Goal: Browse casually: Explore the website without a specific task or goal

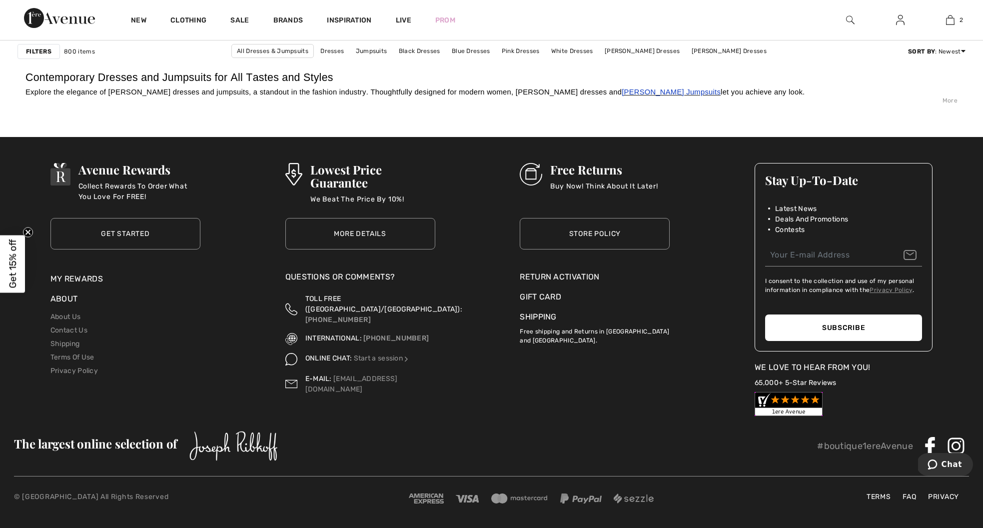
scroll to position [6121, 0]
click at [521, 314] on link "Shipping" at bounding box center [538, 316] width 36 height 9
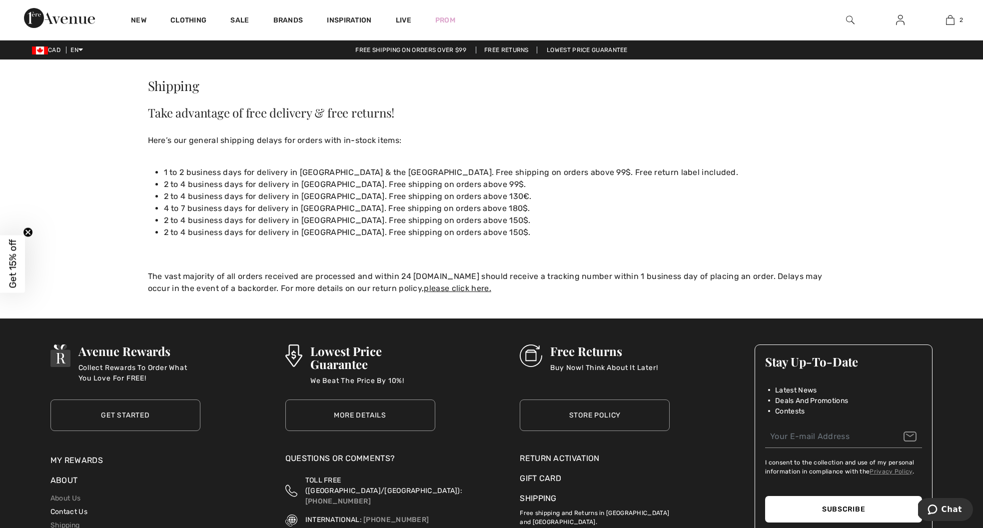
click at [68, 510] on link "Contact Us" at bounding box center [68, 511] width 37 height 8
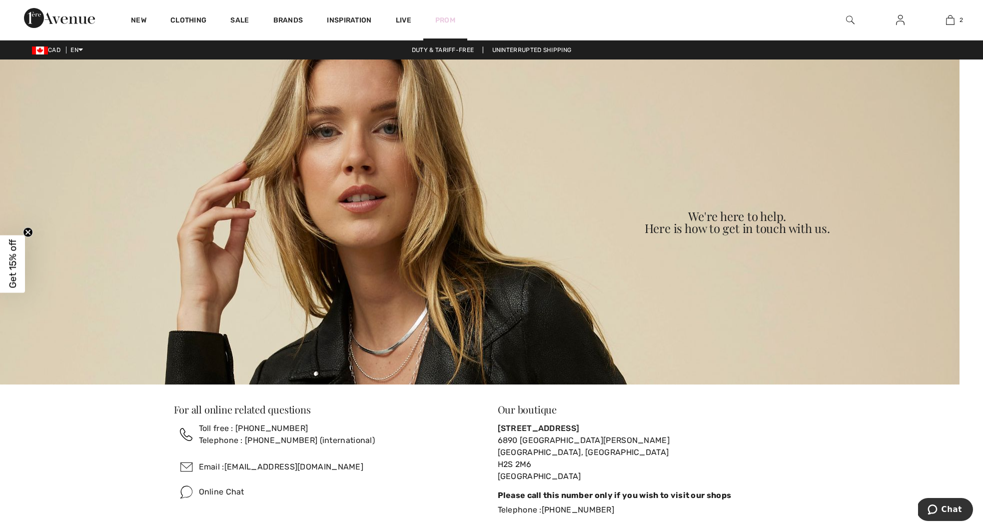
click at [442, 15] on link "Prom" at bounding box center [445, 20] width 20 height 10
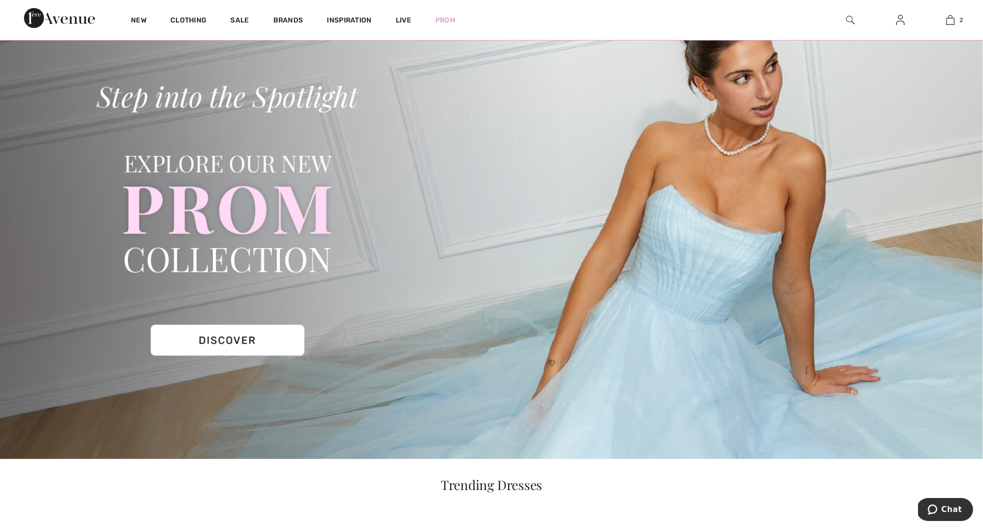
scroll to position [70, 0]
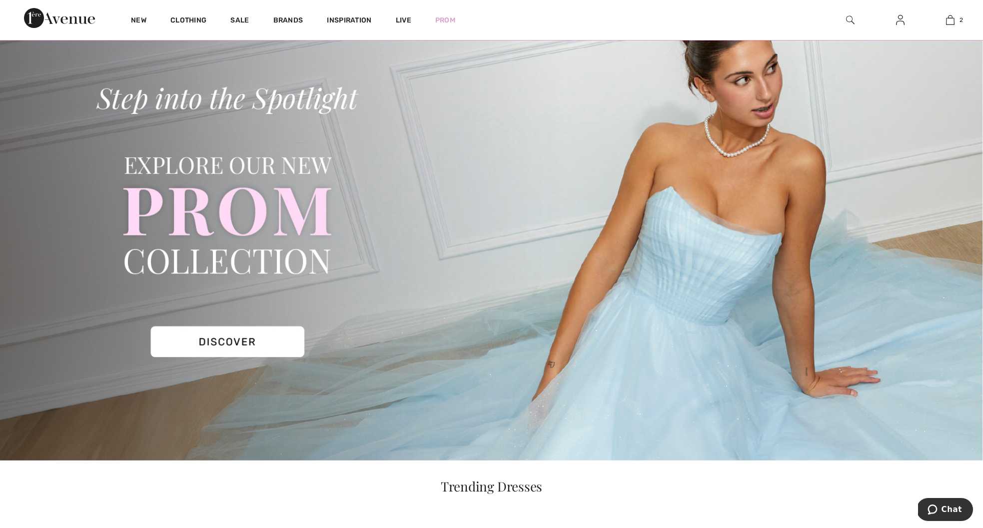
click at [211, 343] on img at bounding box center [491, 224] width 983 height 471
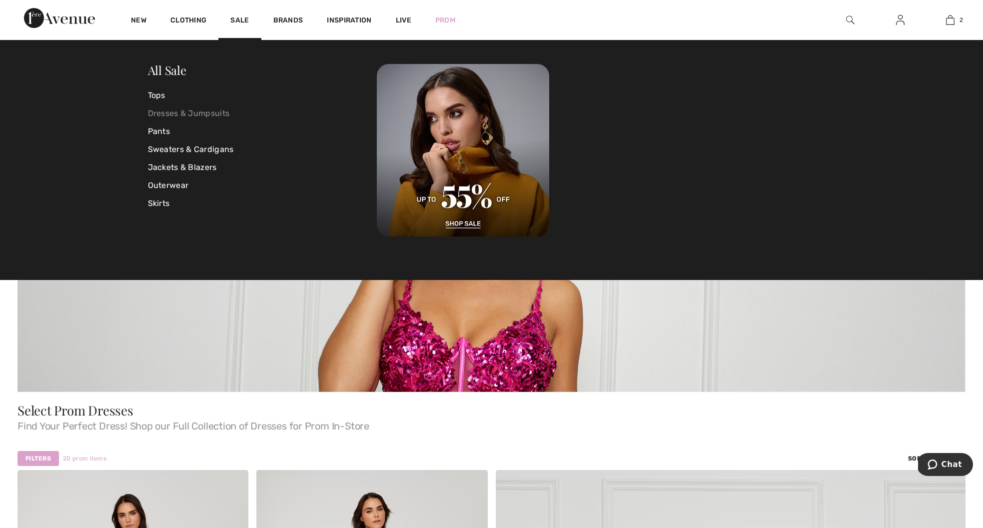
click at [164, 109] on link "Dresses & Jumpsuits" at bounding box center [262, 113] width 229 height 18
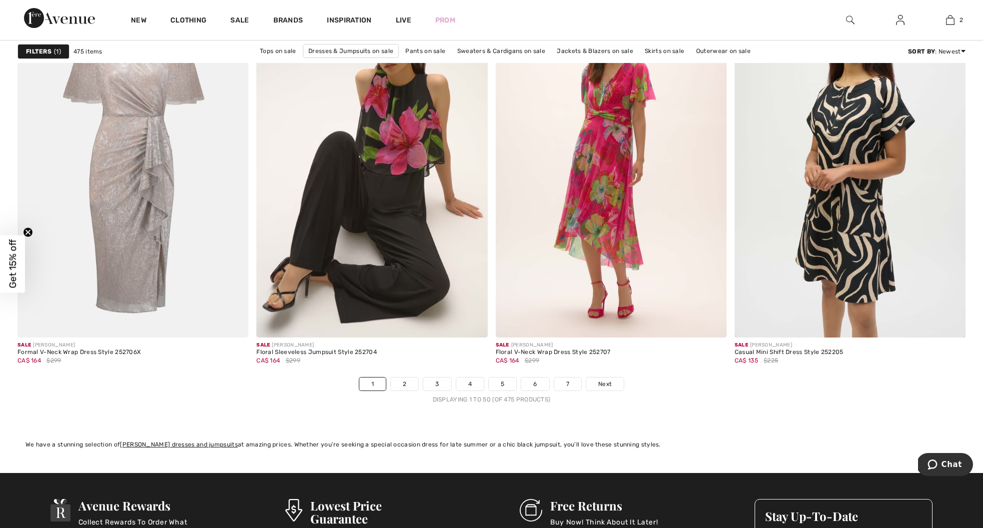
scroll to position [5754, 0]
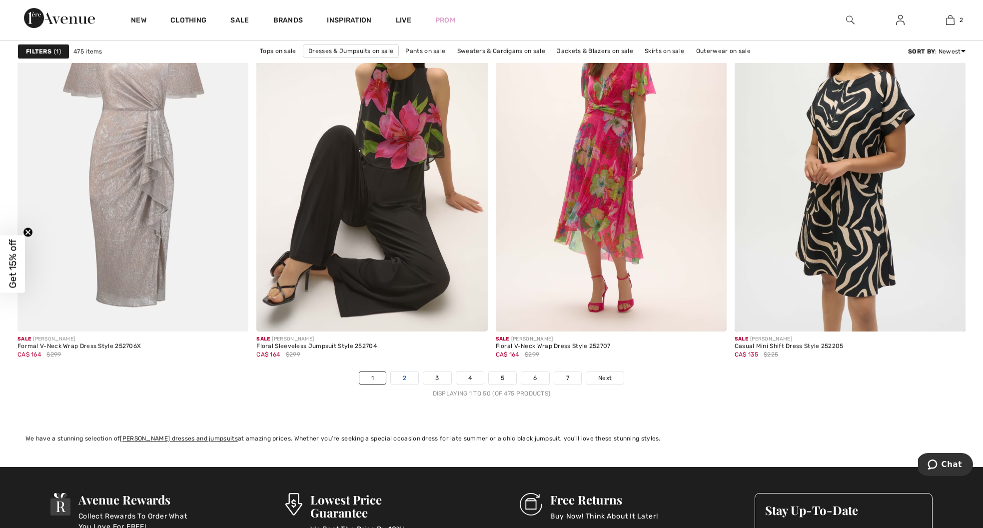
click at [403, 382] on link "2" at bounding box center [404, 377] width 27 height 13
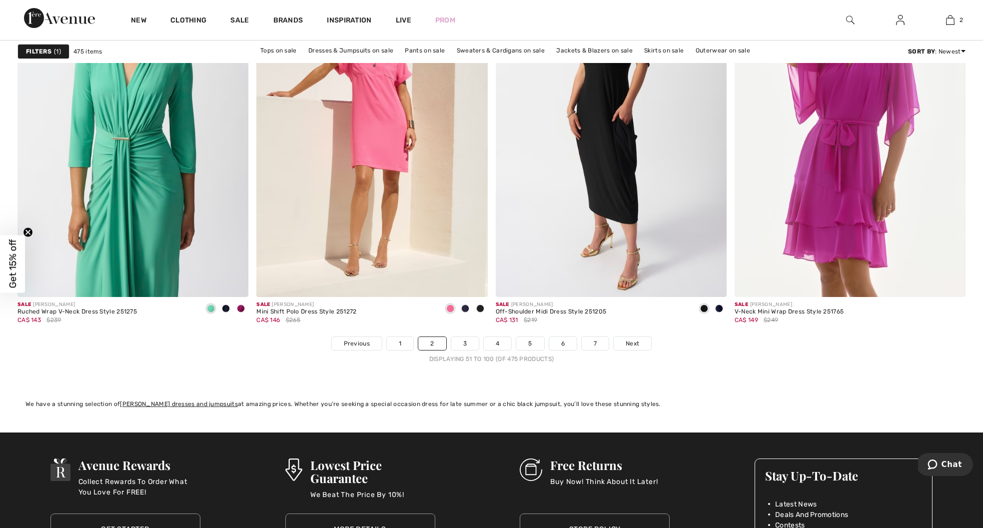
scroll to position [5790, 0]
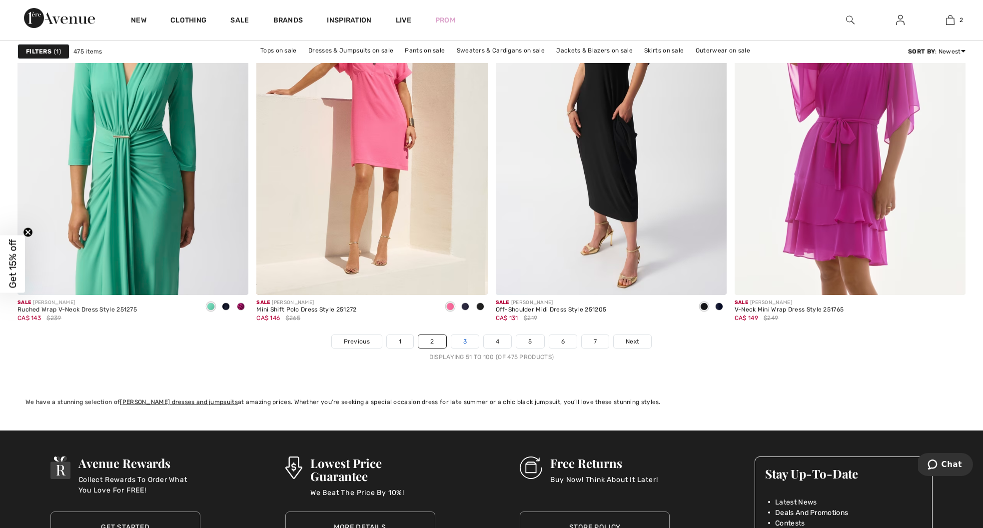
click at [469, 344] on link "3" at bounding box center [464, 341] width 27 height 13
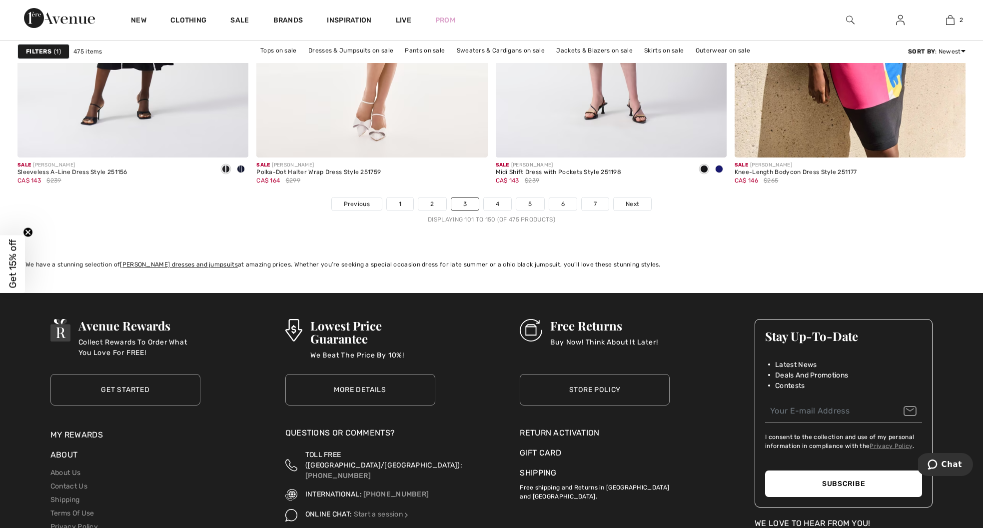
scroll to position [5944, 0]
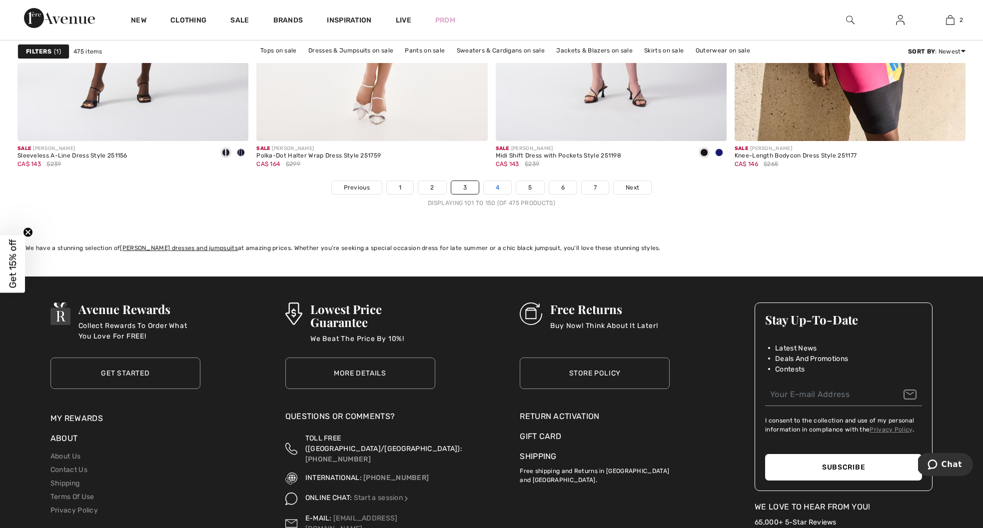
click at [496, 188] on link "4" at bounding box center [497, 187] width 27 height 13
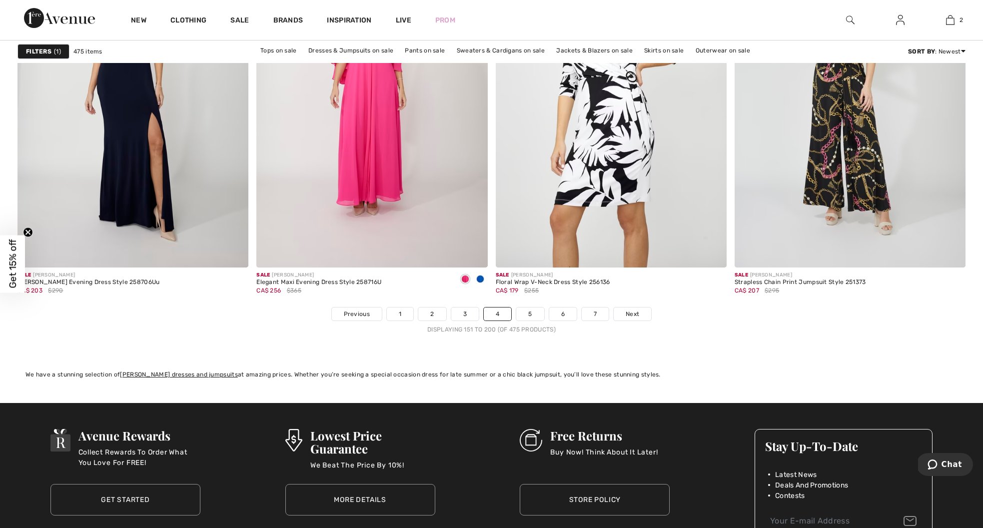
scroll to position [5865, 0]
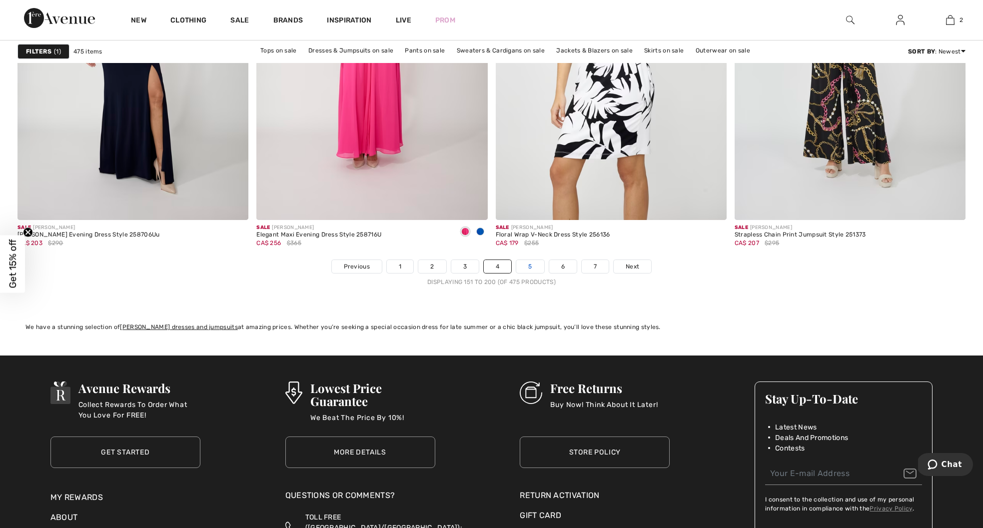
click at [526, 267] on link "5" at bounding box center [529, 266] width 27 height 13
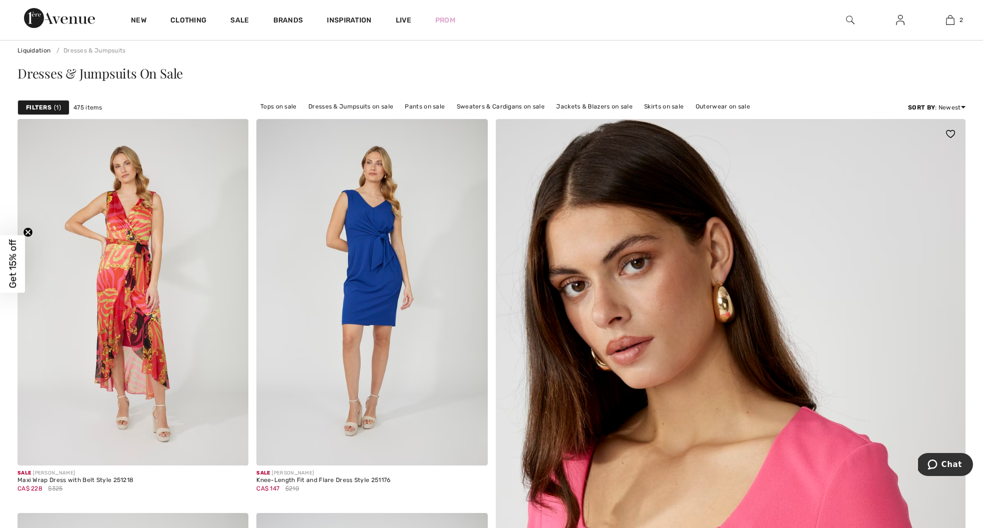
scroll to position [29, 0]
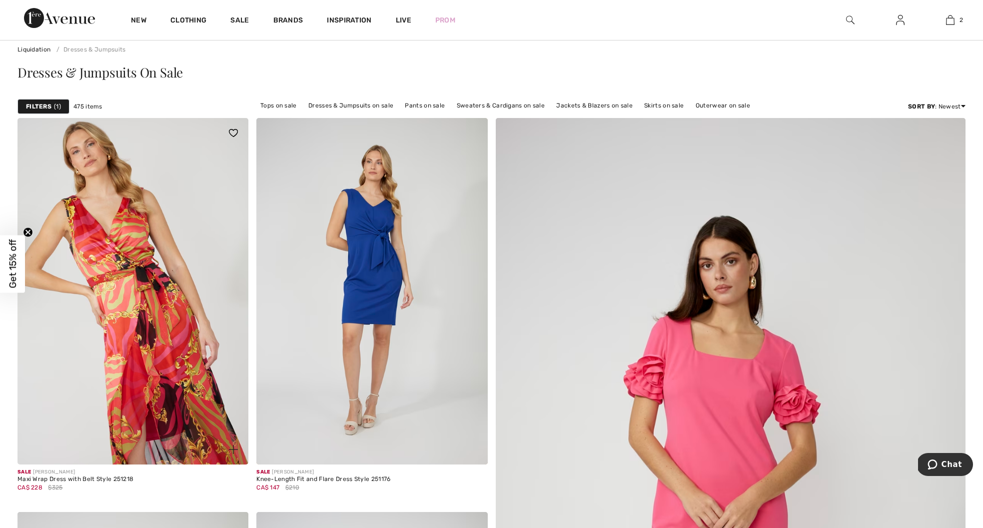
click at [180, 332] on img at bounding box center [132, 291] width 231 height 346
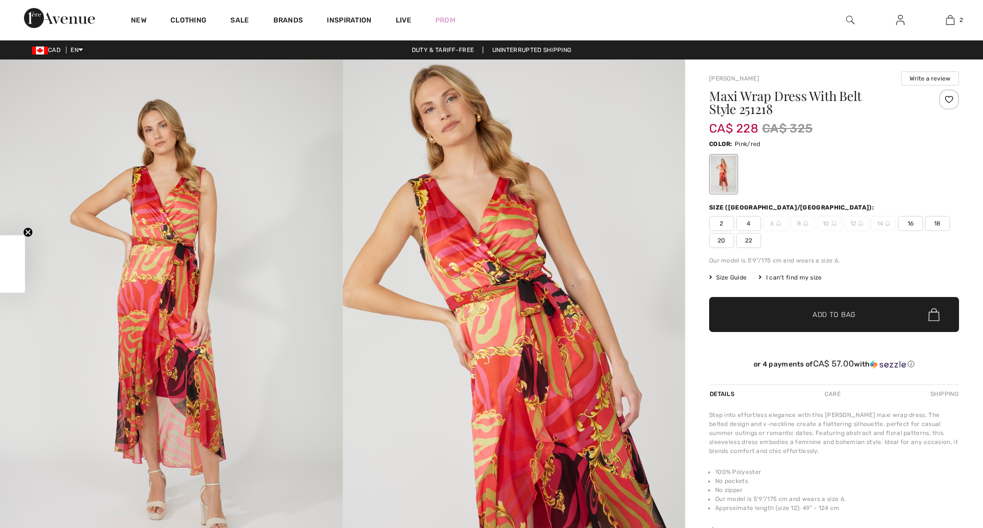
checkbox input "true"
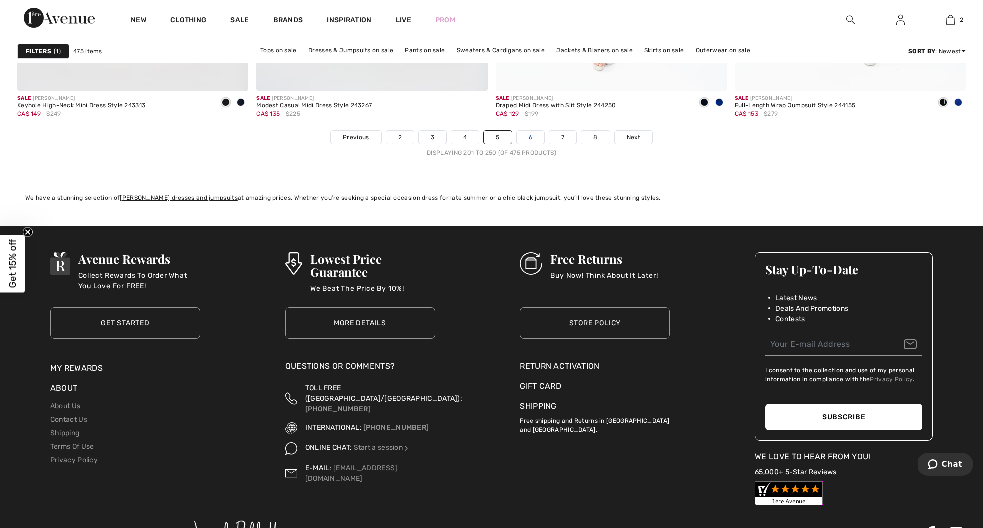
scroll to position [5995, 0]
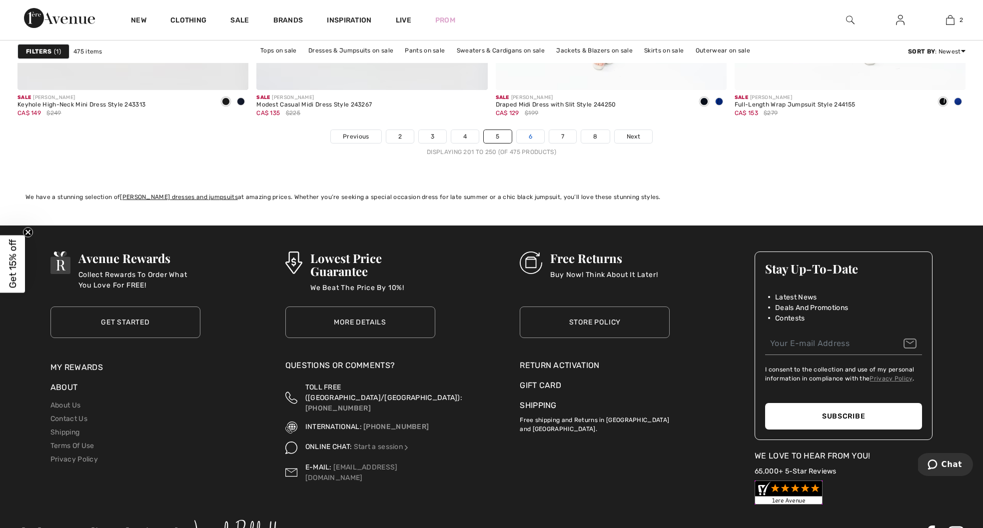
click at [525, 134] on link "6" at bounding box center [530, 136] width 27 height 13
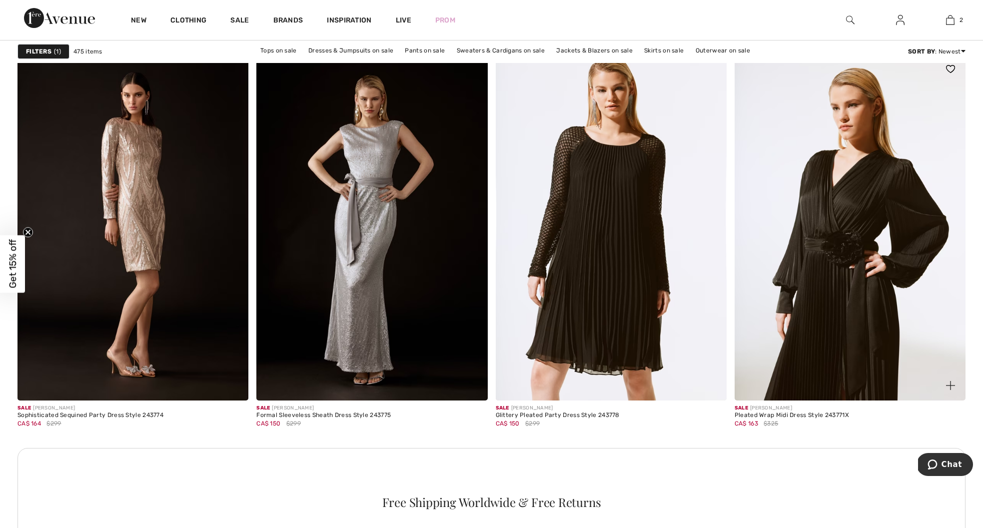
scroll to position [4354, 0]
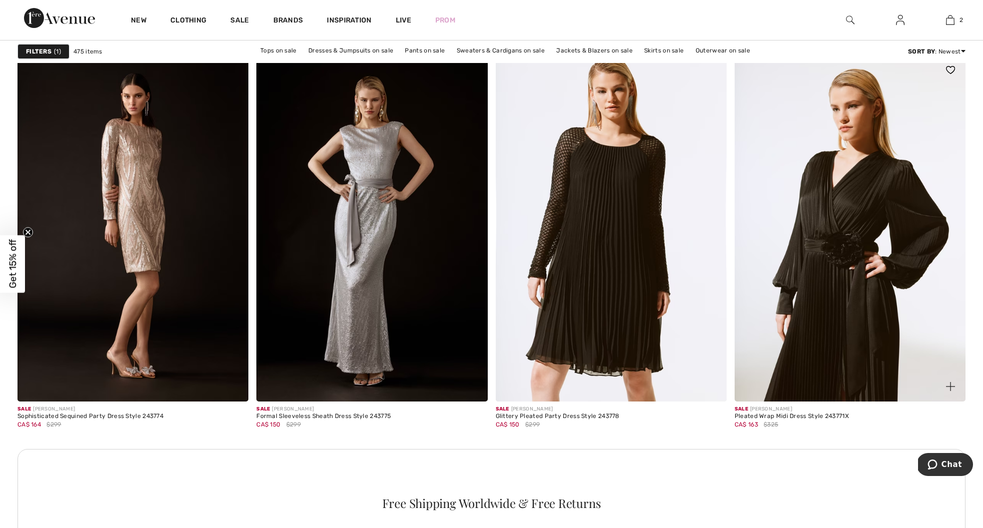
click at [848, 266] on img at bounding box center [849, 228] width 231 height 346
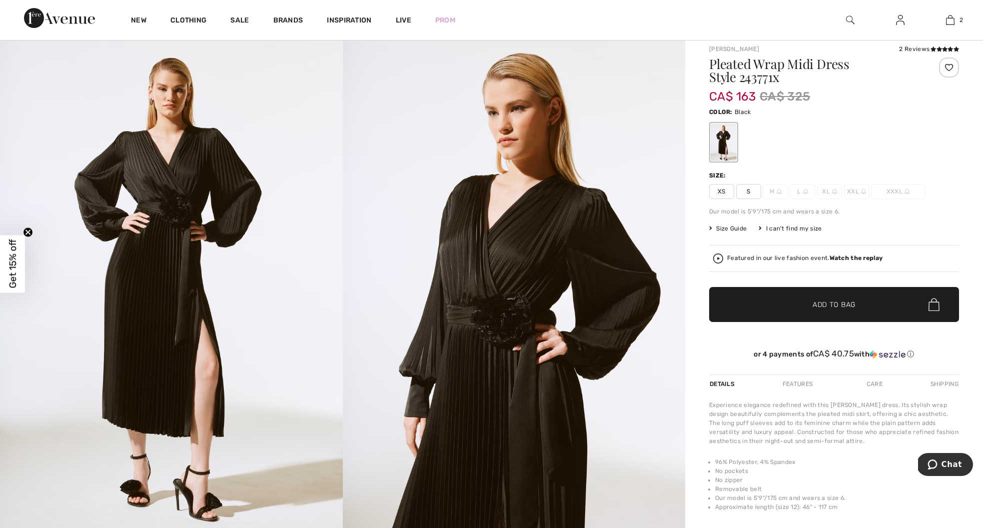
scroll to position [26, 0]
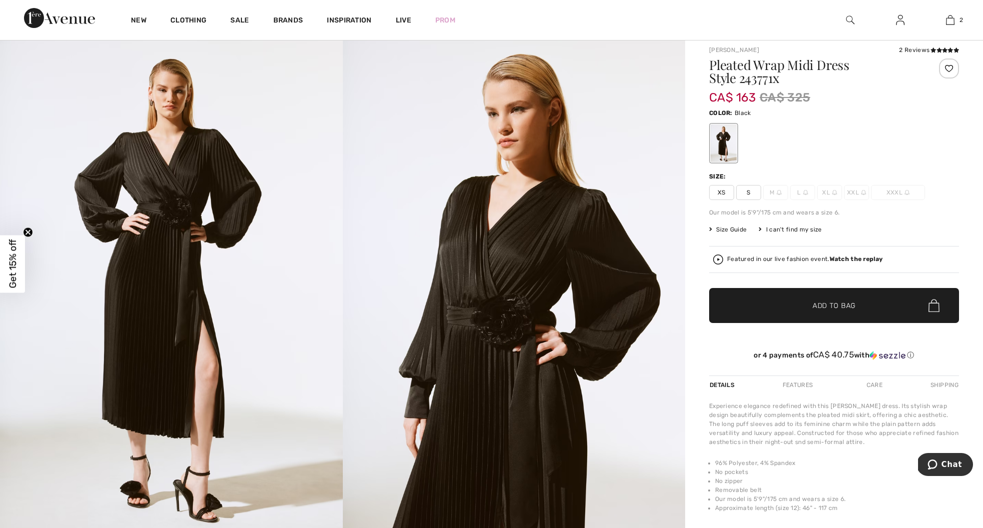
click at [735, 227] on span "Size Guide" at bounding box center [727, 229] width 37 height 9
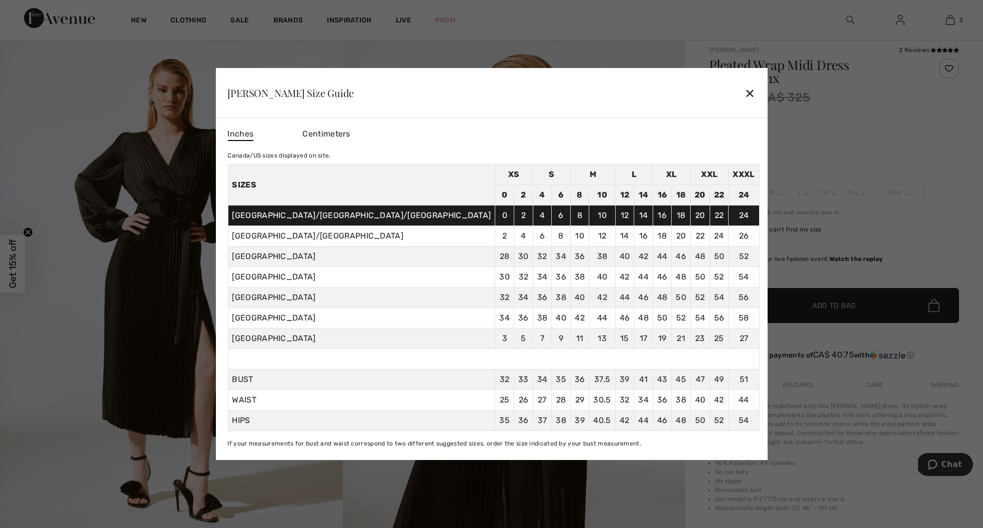
drag, startPoint x: 688, startPoint y: 90, endPoint x: 518, endPoint y: 67, distance: 172.0
click at [744, 91] on div "✕" at bounding box center [749, 92] width 10 height 21
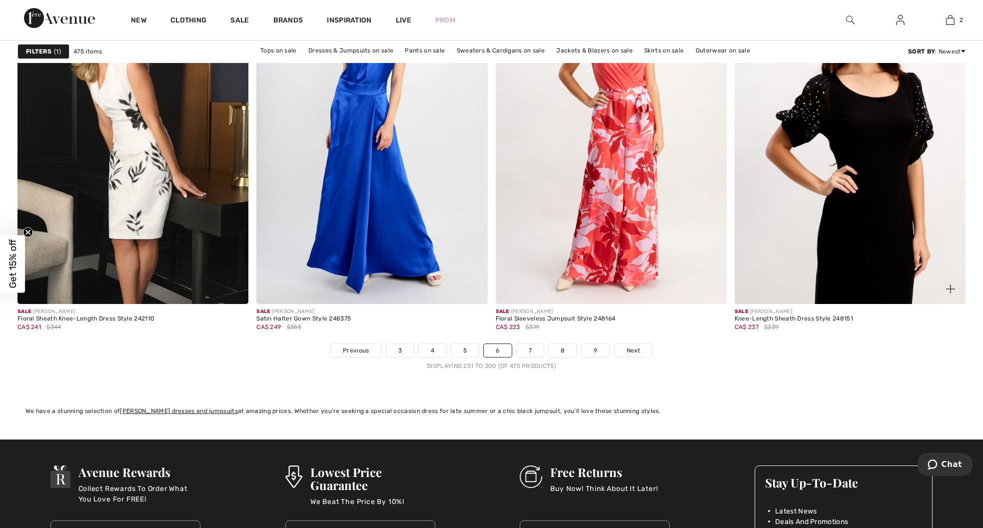
scroll to position [5686, 0]
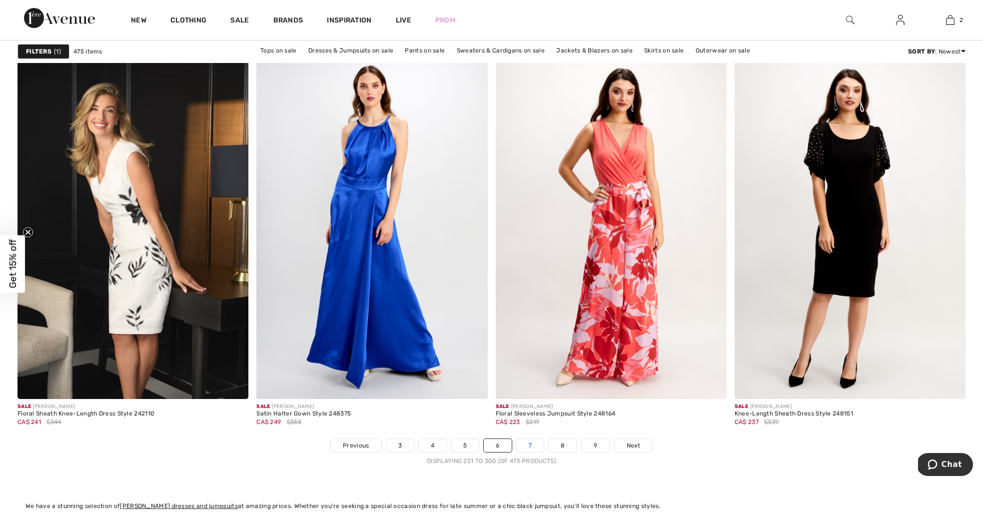
click at [529, 441] on link "7" at bounding box center [530, 445] width 27 height 13
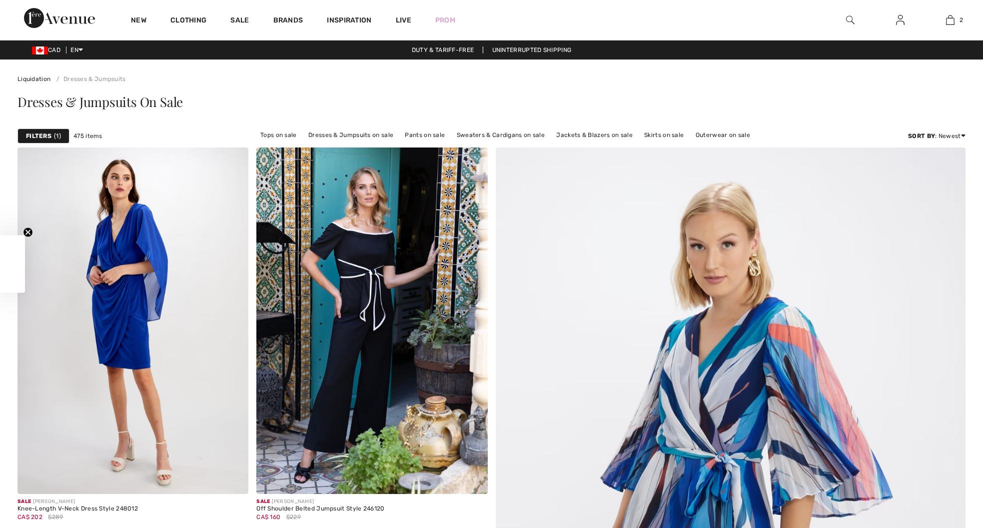
checkbox input "true"
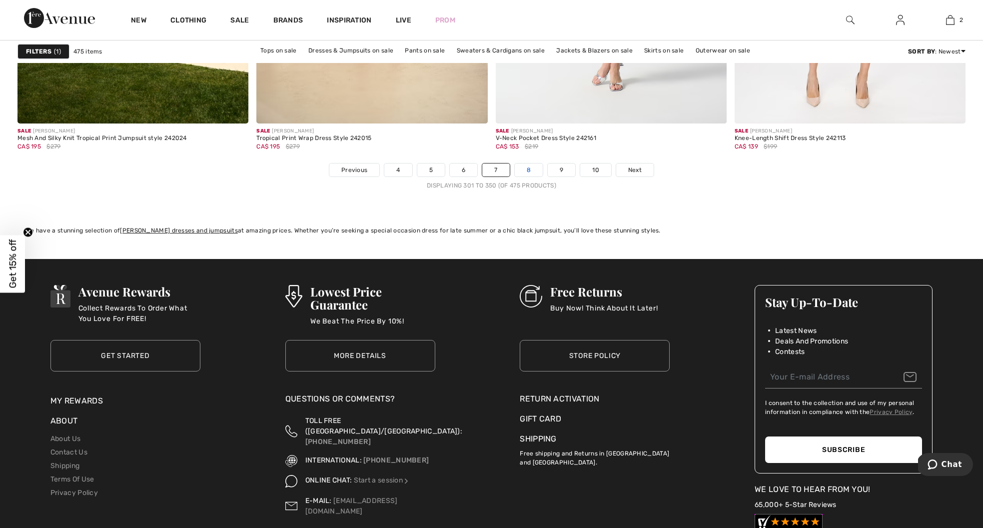
scroll to position [5962, 0]
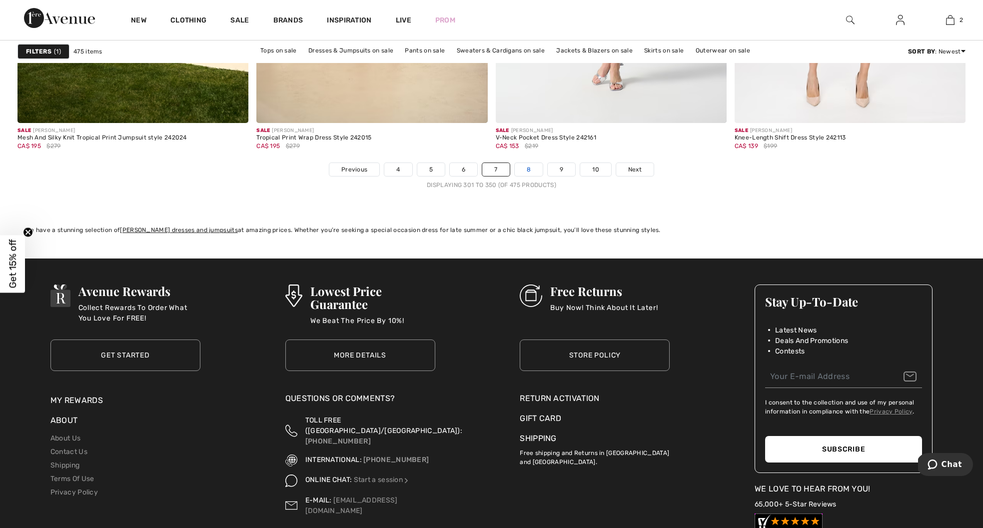
click at [524, 165] on link "8" at bounding box center [529, 169] width 28 height 13
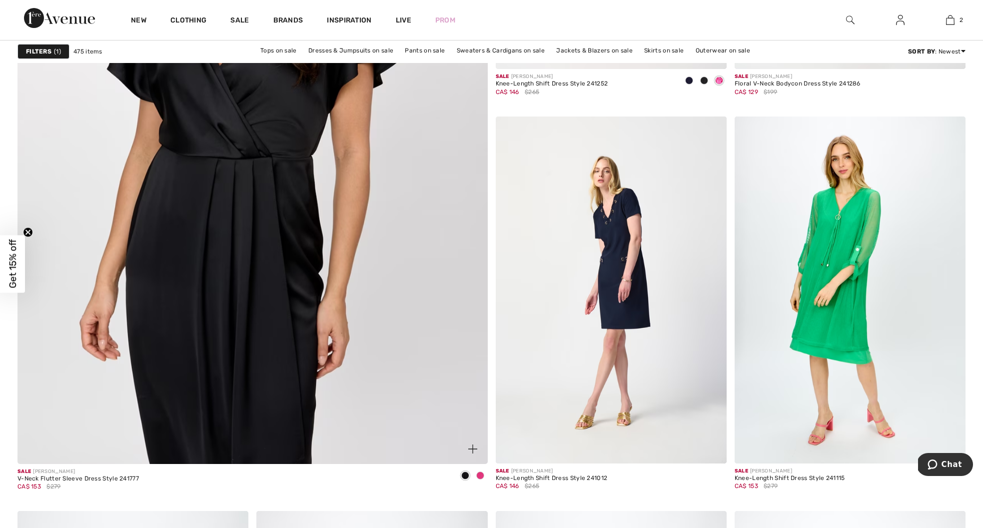
scroll to position [3519, 0]
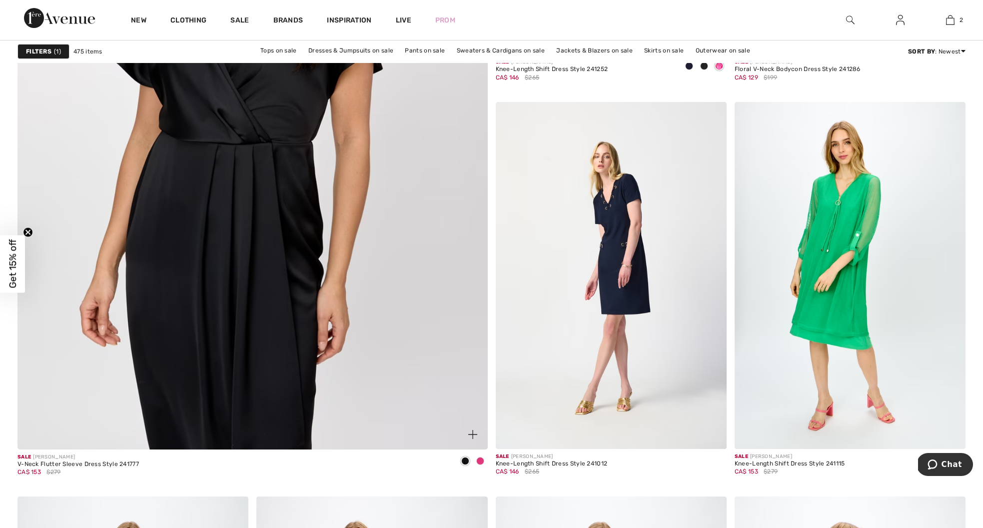
click at [235, 303] on img at bounding box center [253, 131] width 564 height 846
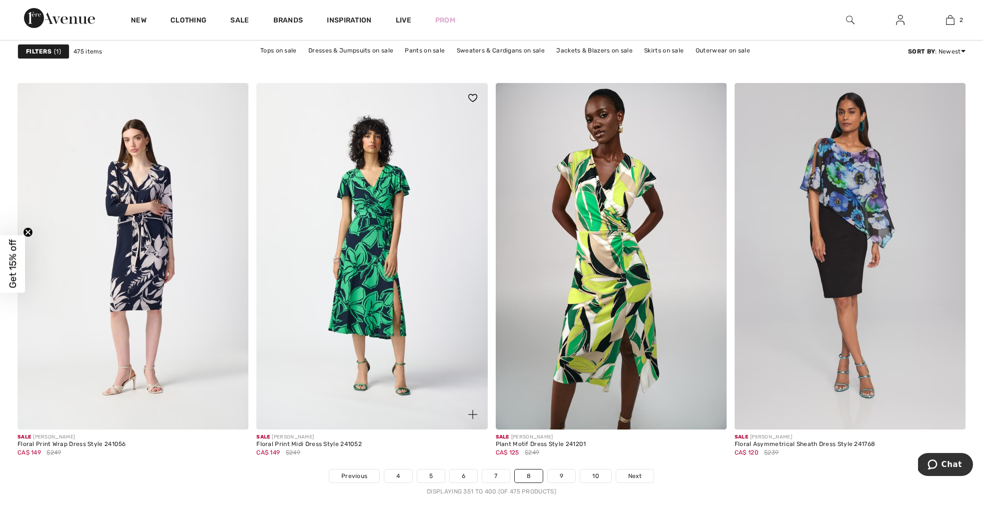
scroll to position [5657, 0]
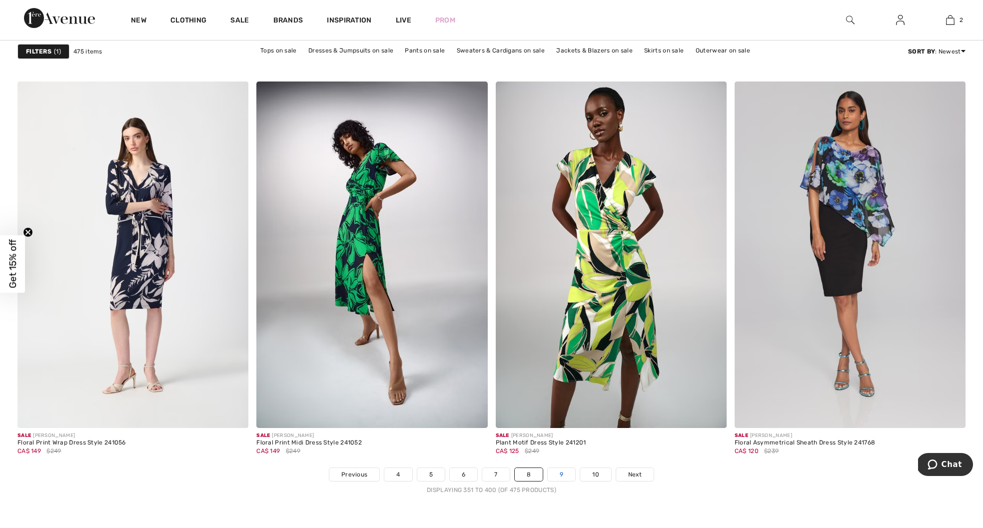
click at [559, 472] on link "9" at bounding box center [561, 474] width 27 height 13
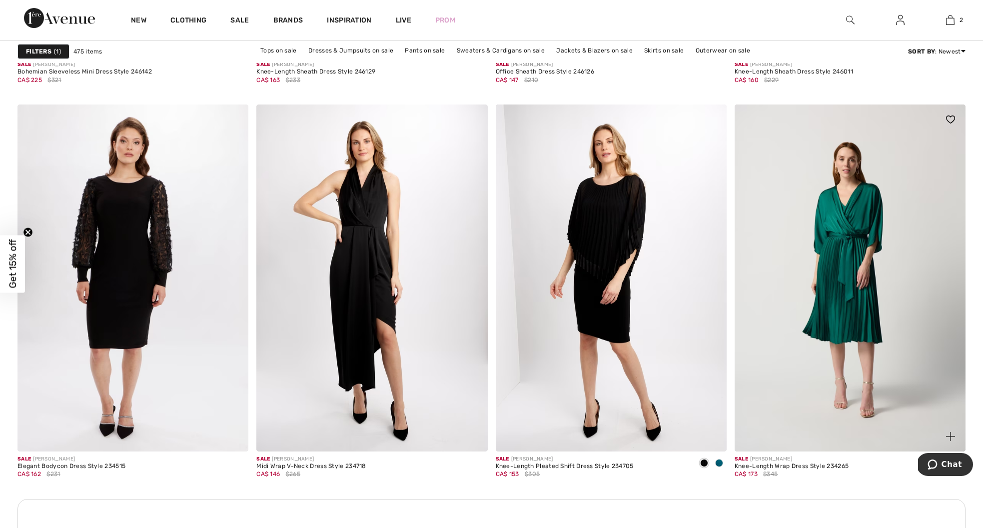
scroll to position [1225, 0]
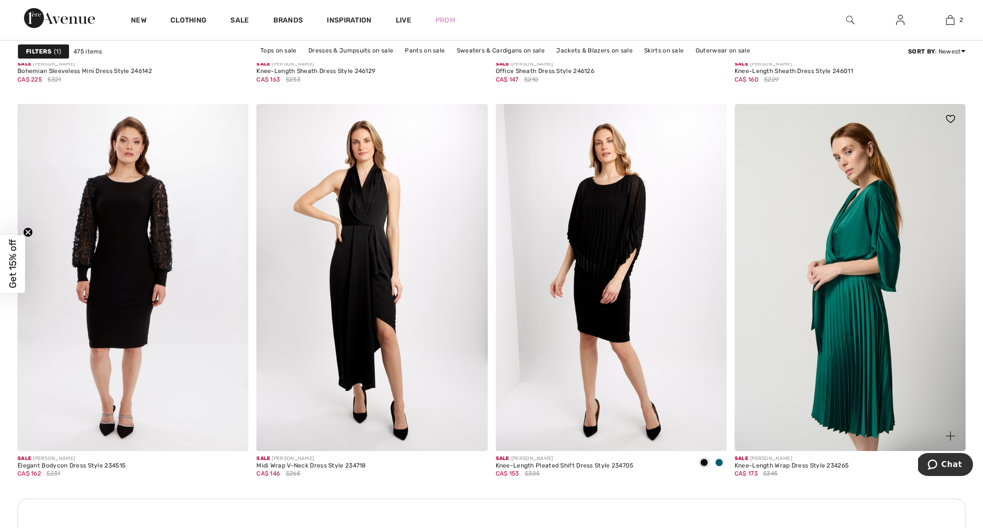
click at [839, 304] on img at bounding box center [849, 277] width 231 height 346
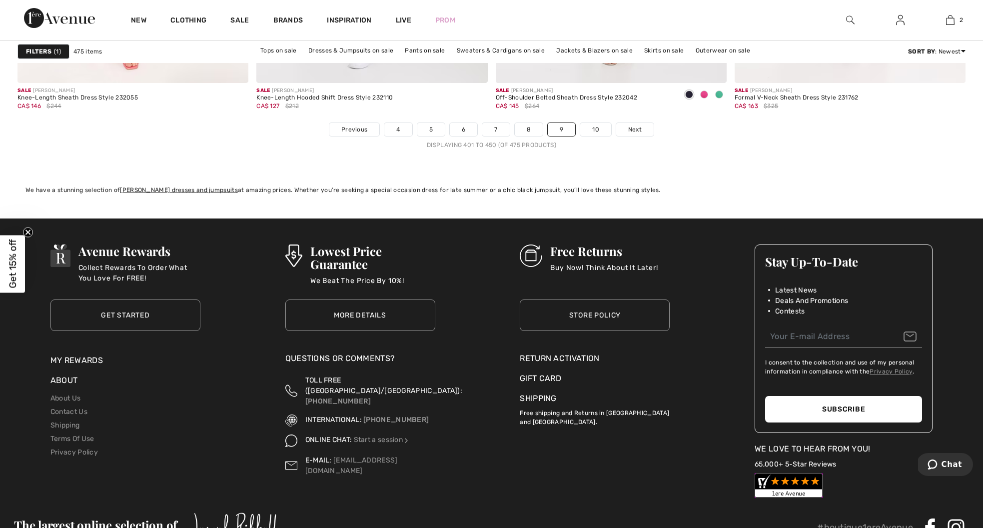
scroll to position [6003, 0]
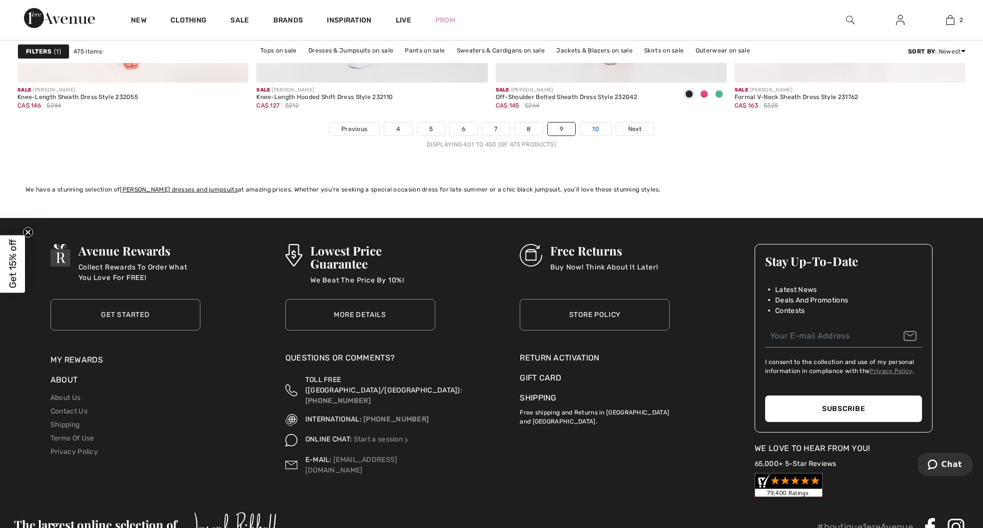
click at [594, 129] on link "10" at bounding box center [595, 128] width 31 height 13
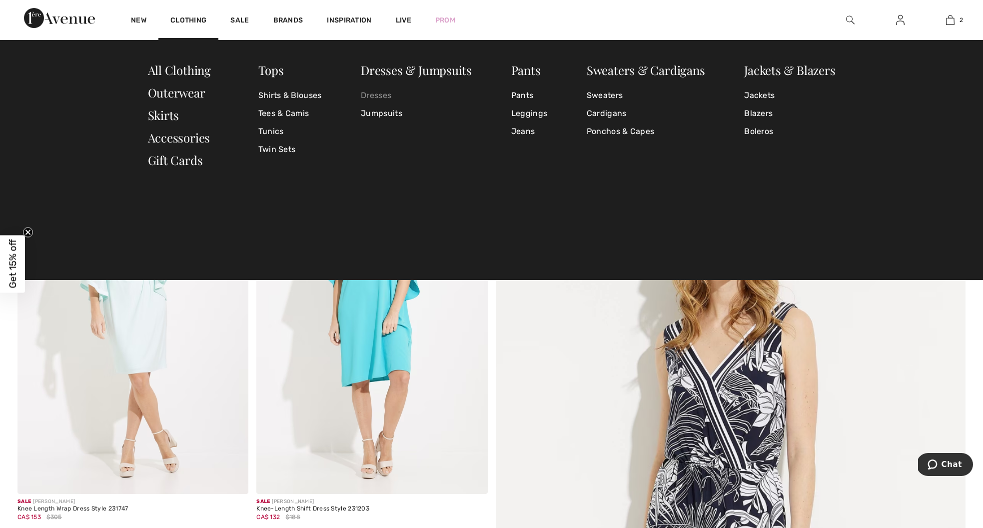
scroll to position [0, 0]
click at [388, 92] on link "Dresses" at bounding box center [416, 95] width 111 height 18
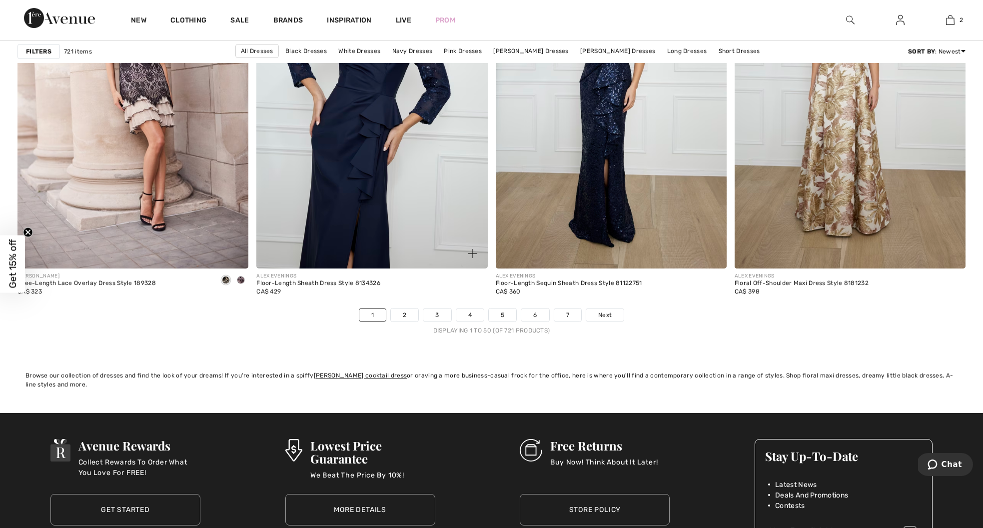
scroll to position [5817, 0]
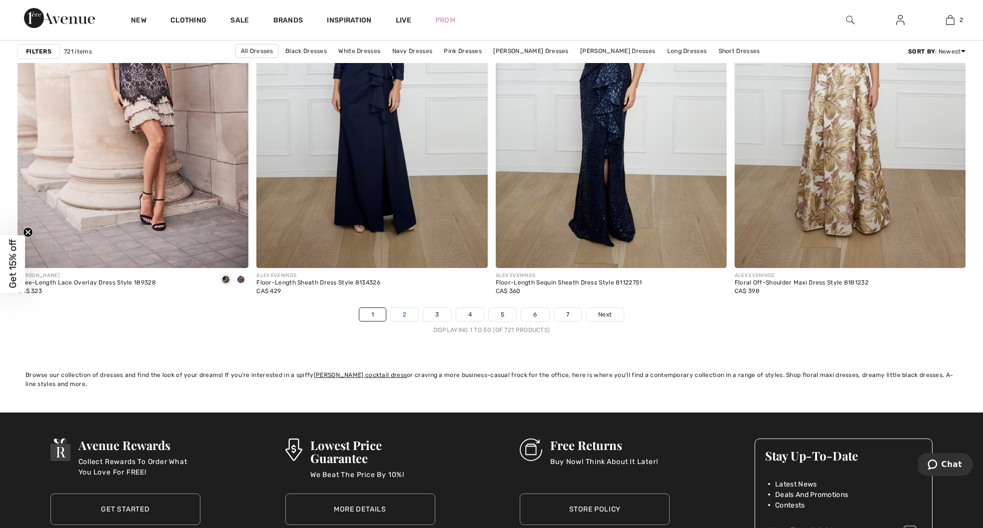
click at [409, 309] on link "2" at bounding box center [404, 314] width 27 height 13
click at [403, 316] on link "2" at bounding box center [404, 314] width 27 height 13
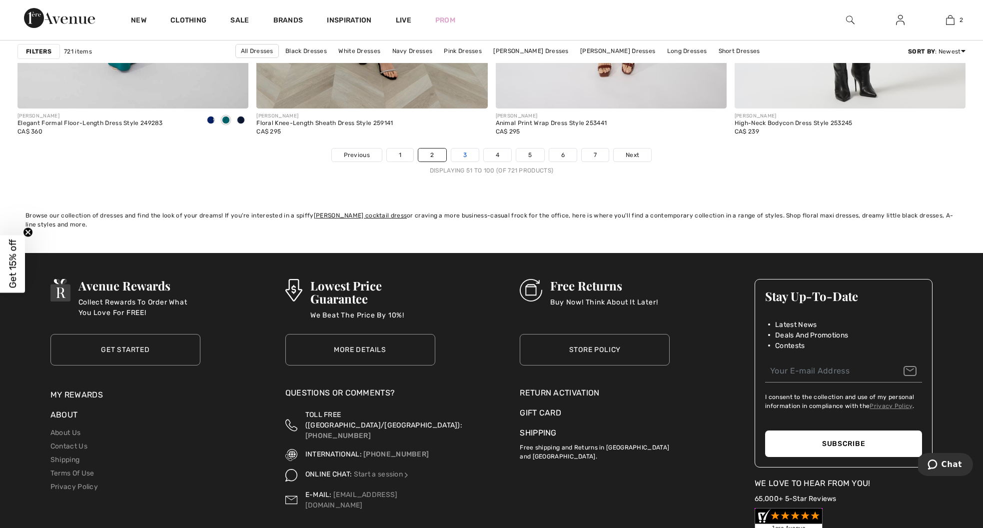
scroll to position [5978, 0]
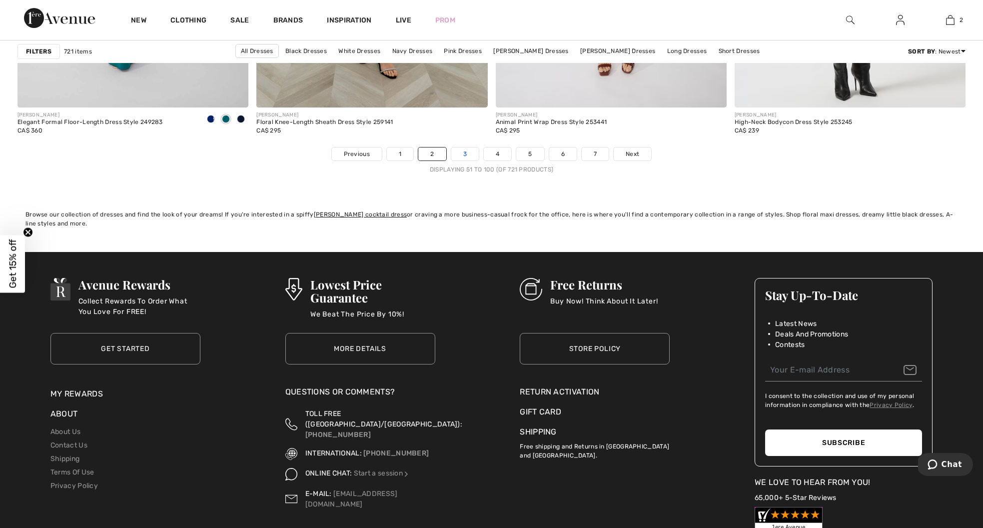
click at [464, 154] on link "3" at bounding box center [464, 153] width 27 height 13
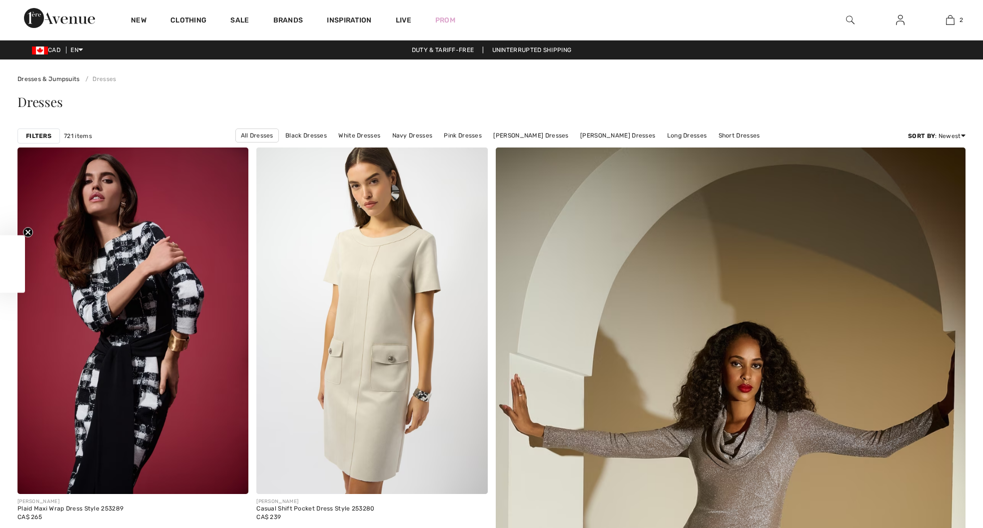
checkbox input "true"
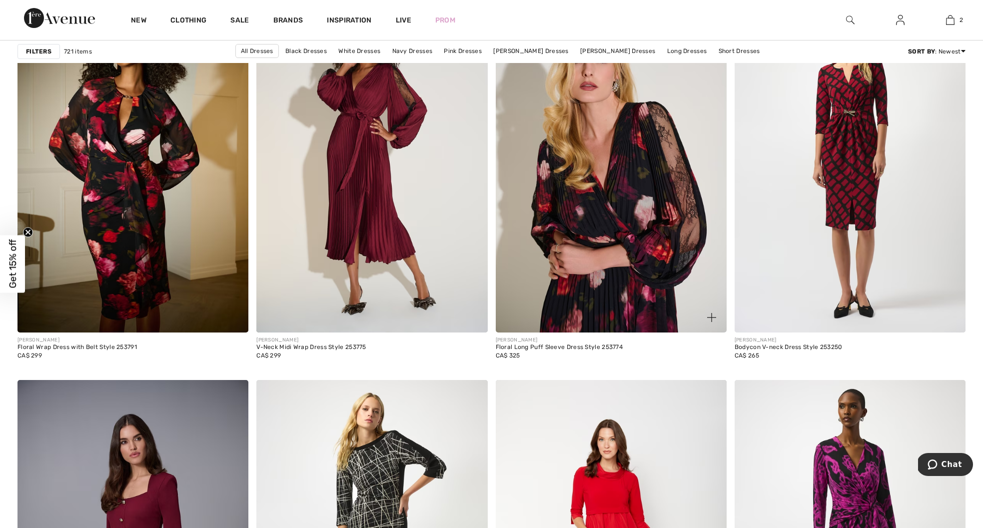
scroll to position [4966, 0]
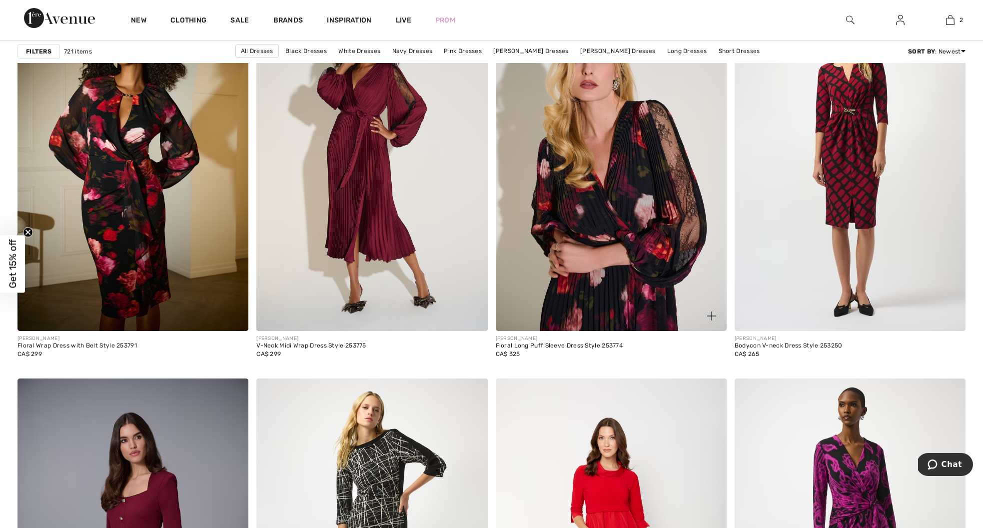
click at [615, 189] on img at bounding box center [611, 158] width 231 height 346
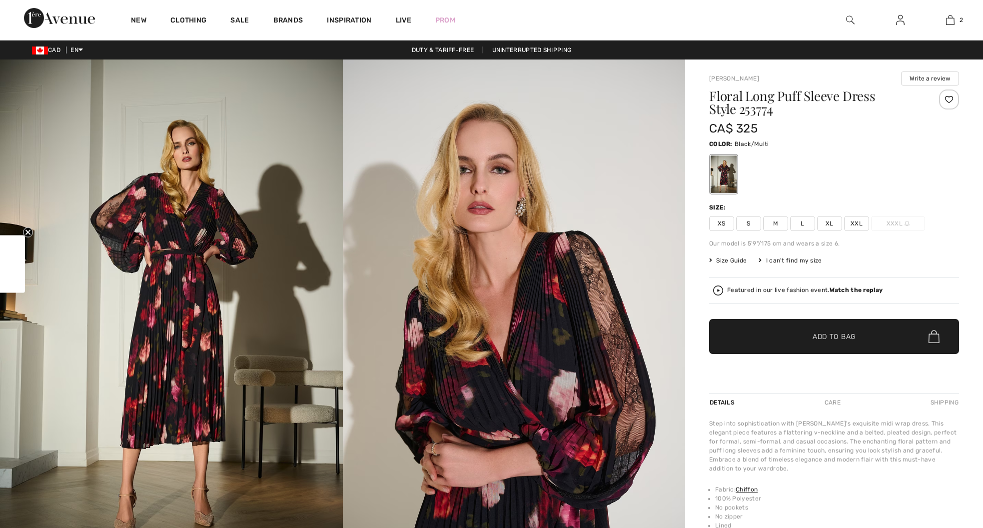
checkbox input "true"
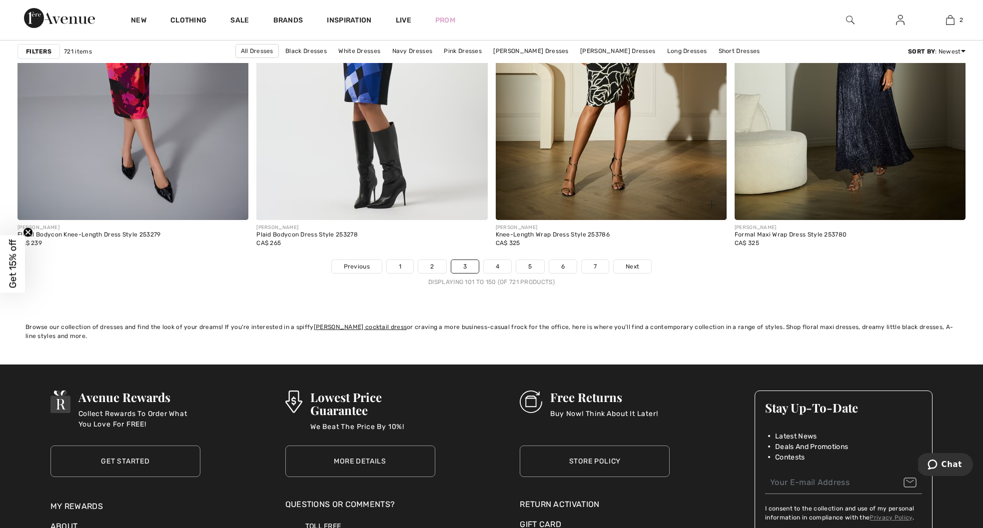
scroll to position [5866, 0]
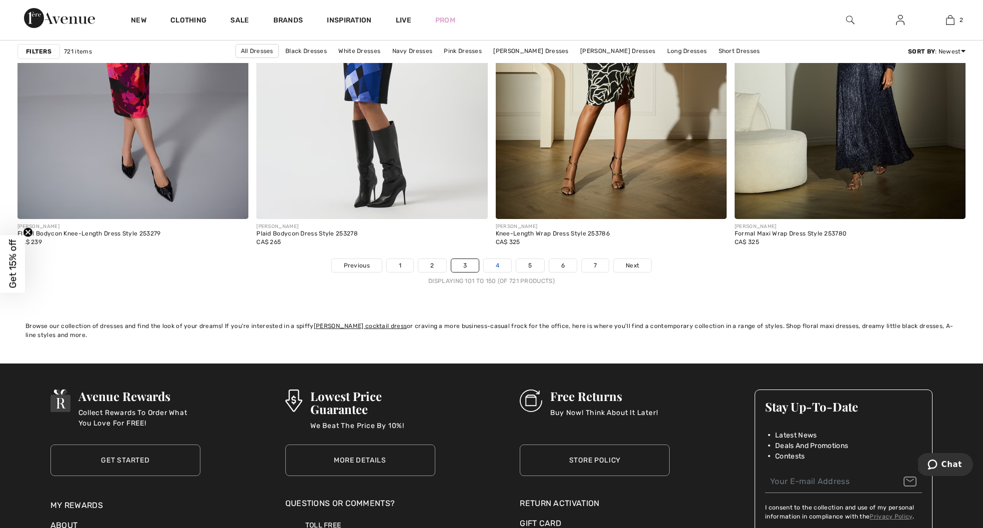
click at [499, 265] on link "4" at bounding box center [497, 265] width 27 height 13
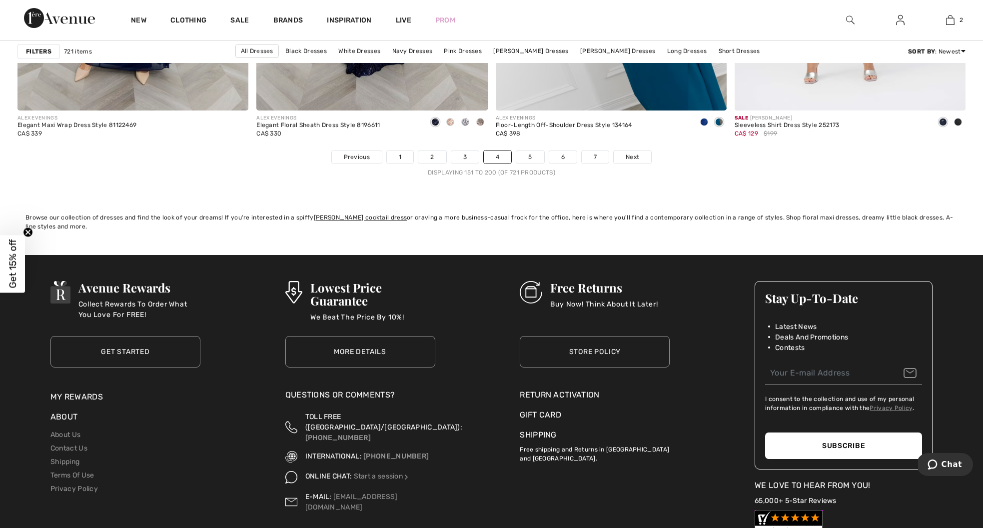
scroll to position [5986, 0]
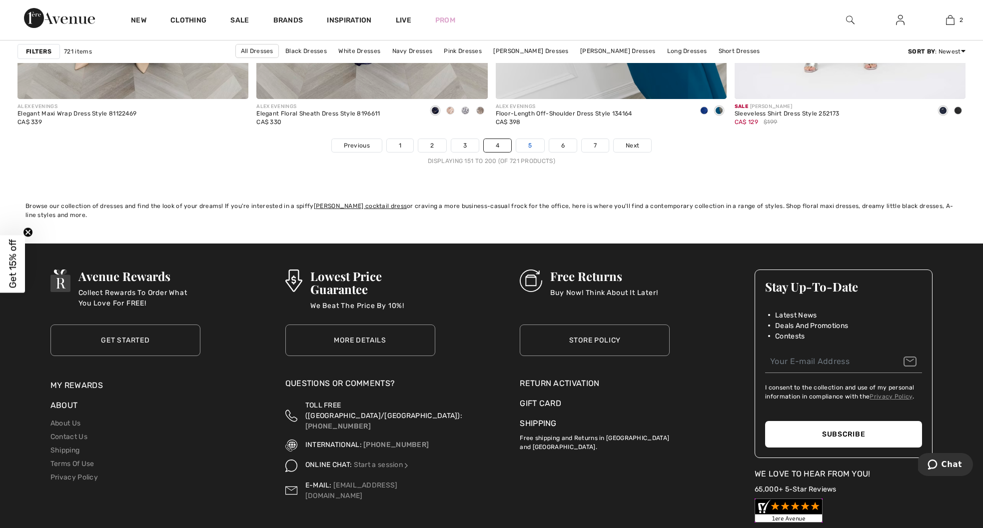
click at [535, 143] on link "5" at bounding box center [529, 145] width 27 height 13
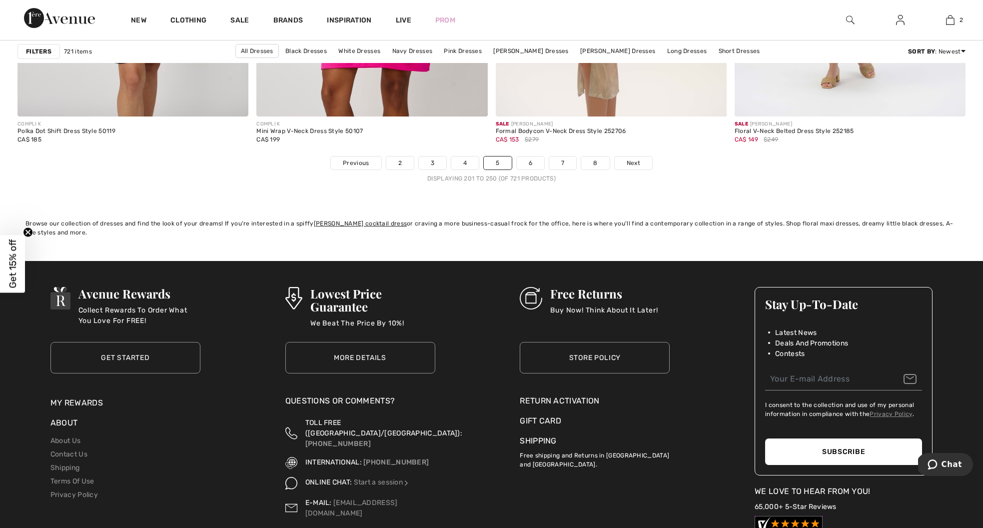
scroll to position [5972, 0]
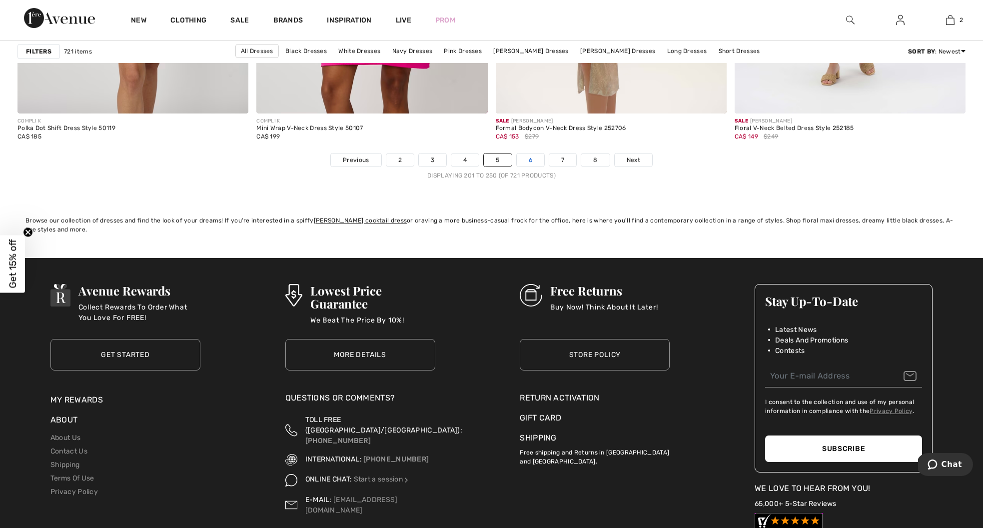
click at [532, 162] on link "6" at bounding box center [530, 159] width 27 height 13
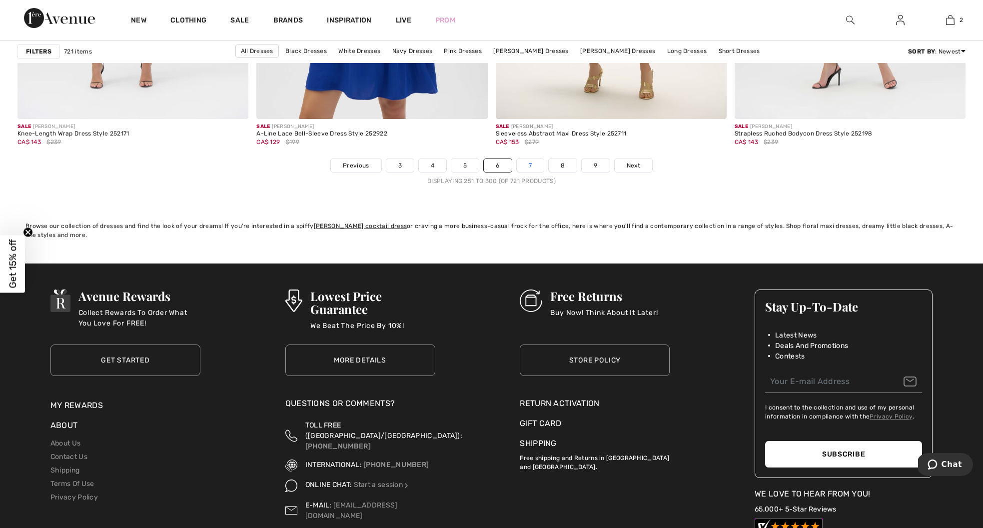
scroll to position [5973, 0]
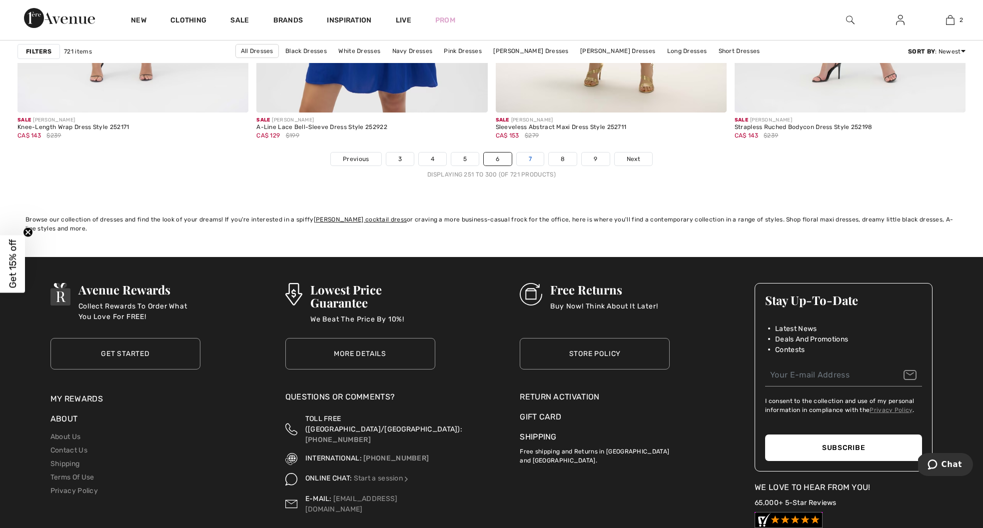
click at [533, 160] on link "7" at bounding box center [530, 158] width 27 height 13
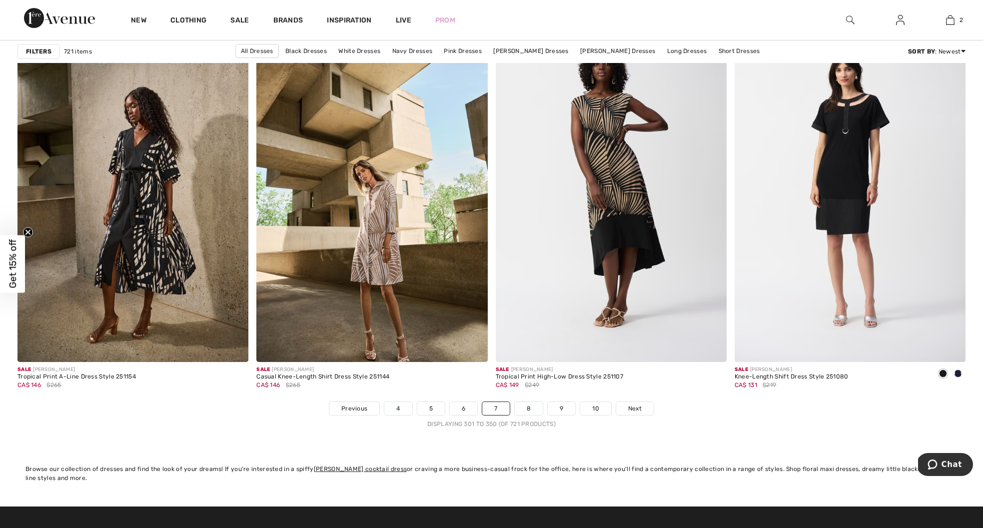
scroll to position [5727, 0]
